Goal: Find specific page/section: Find specific page/section

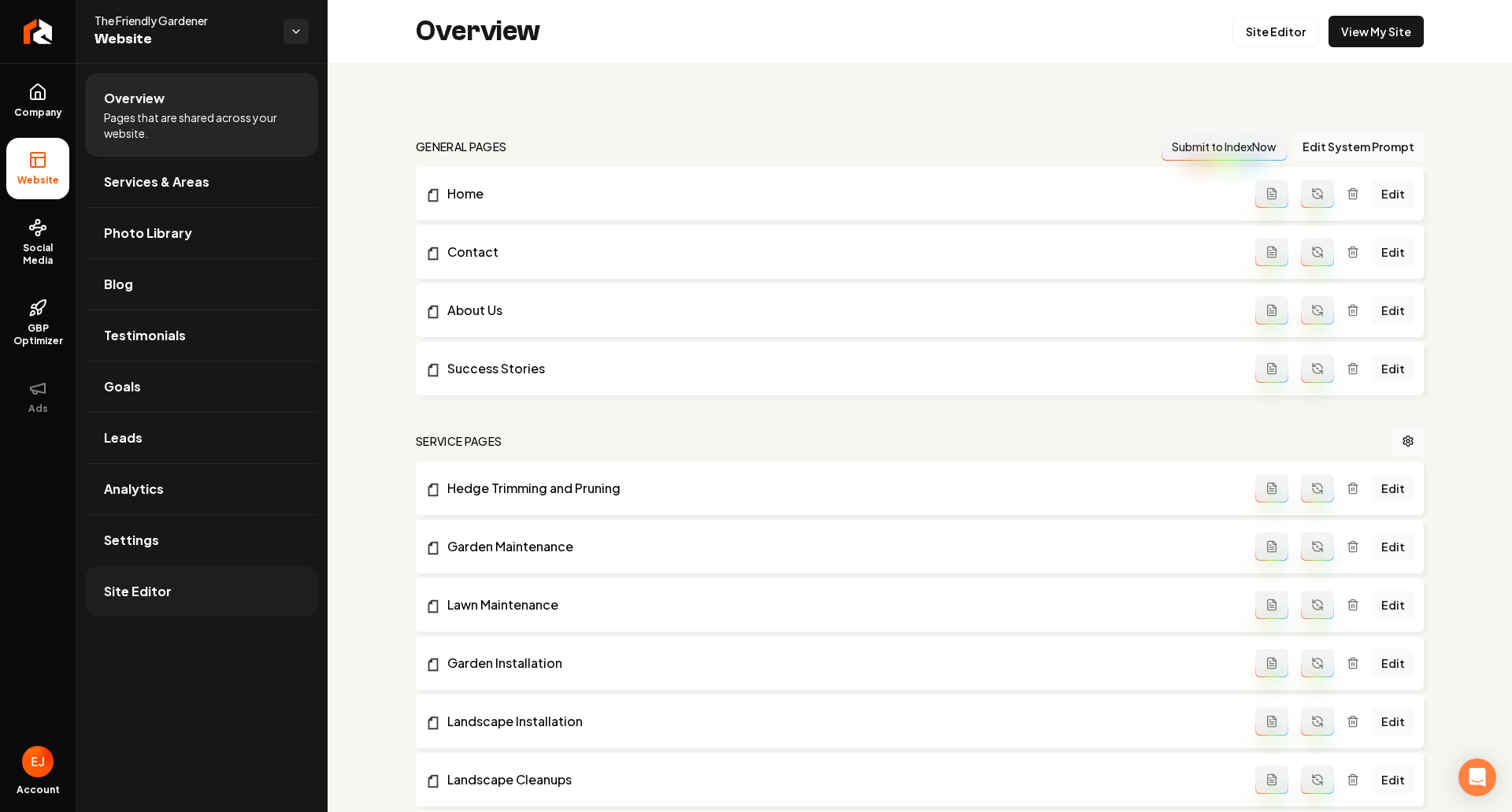
click at [155, 597] on span "Site Editor" at bounding box center [138, 592] width 68 height 19
